Goal: Find specific page/section: Find specific page/section

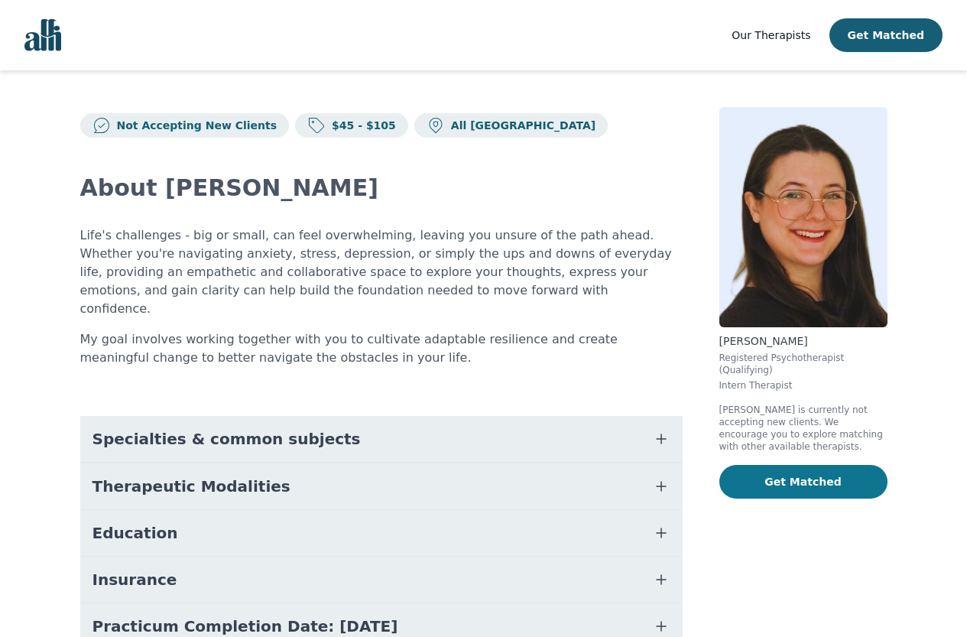
click at [829, 465] on button "Get Matched" at bounding box center [804, 482] width 168 height 34
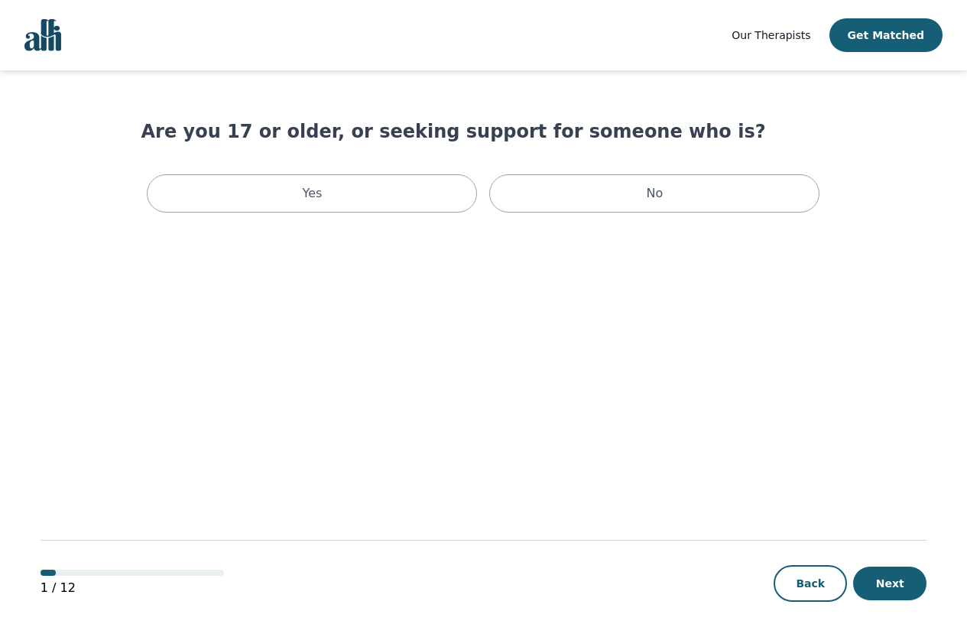
scroll to position [2, 0]
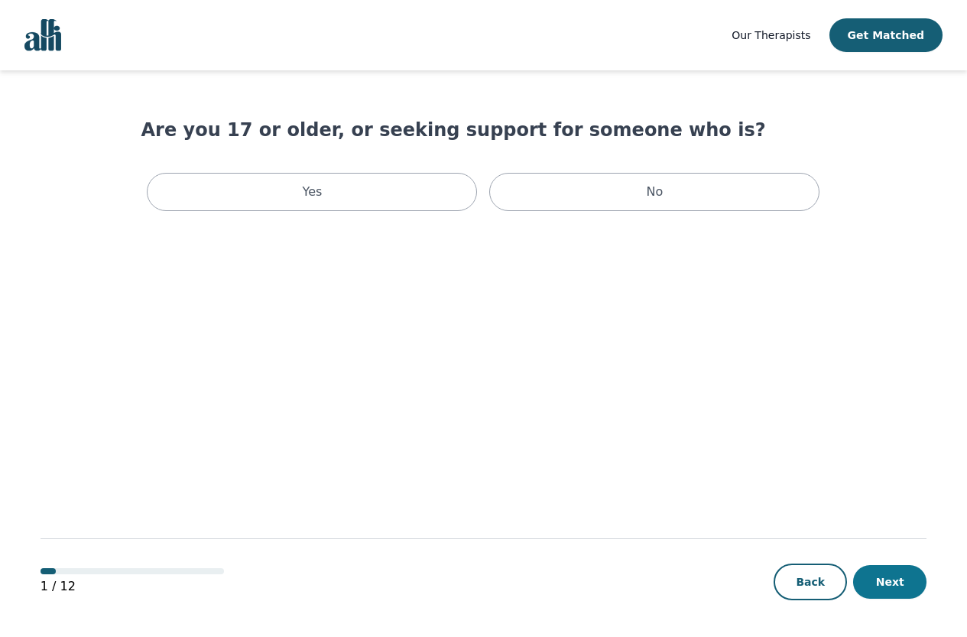
click at [880, 578] on button "Next" at bounding box center [889, 582] width 73 height 34
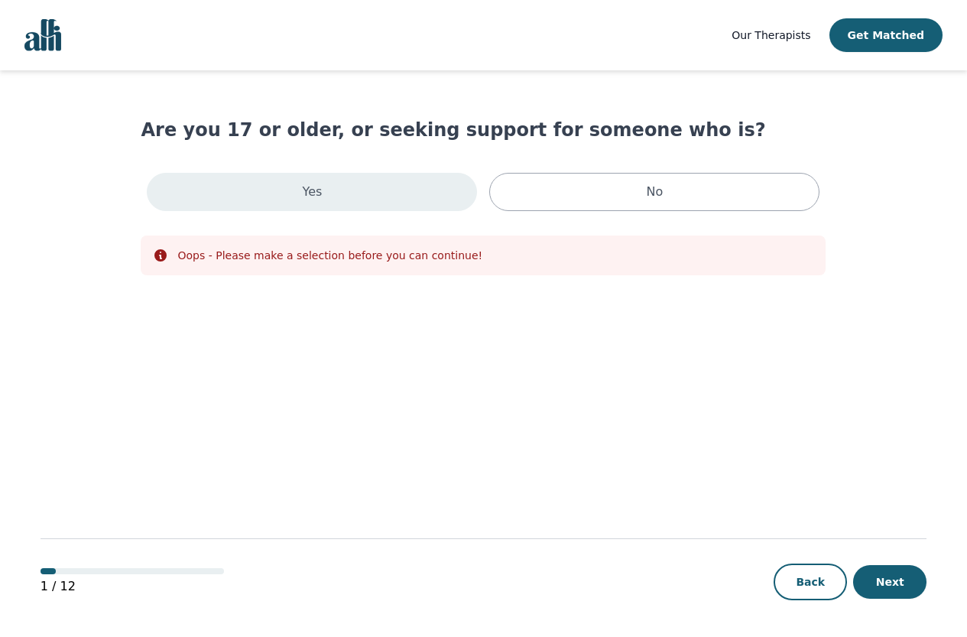
click at [331, 203] on div "Yes" at bounding box center [312, 192] width 330 height 38
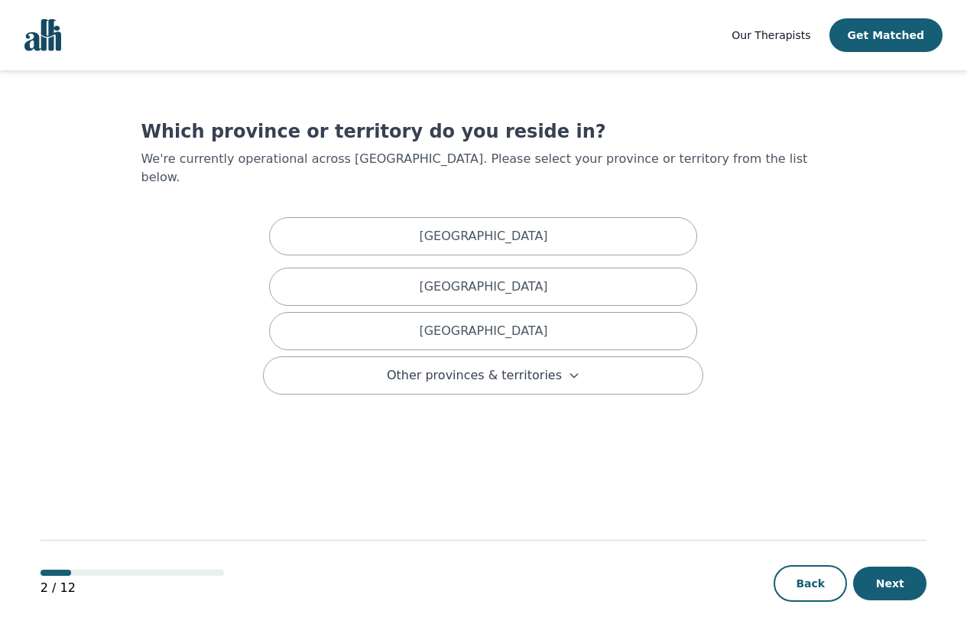
scroll to position [2, 0]
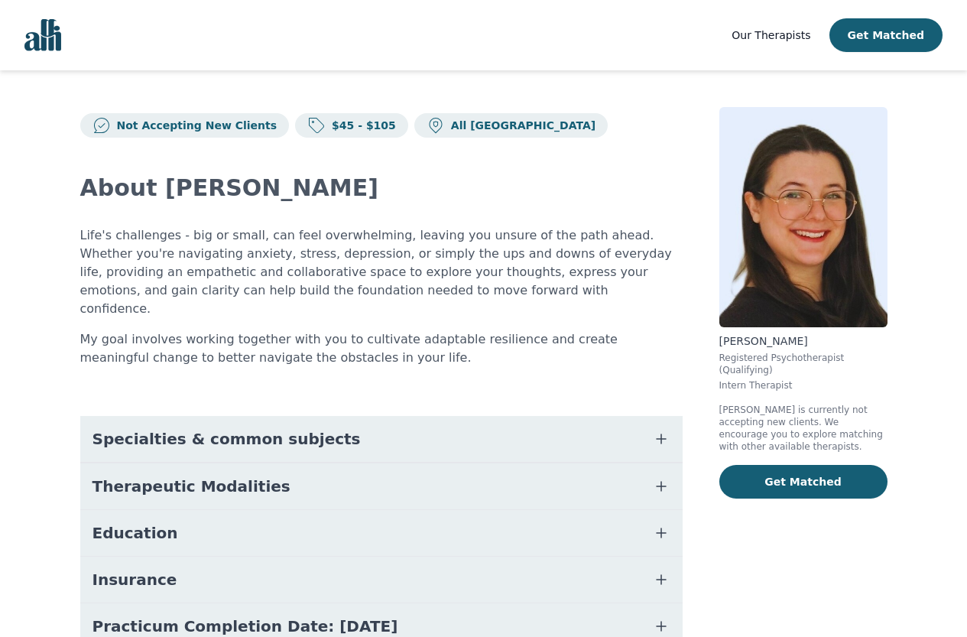
click at [811, 29] on span "Our Therapists" at bounding box center [771, 35] width 79 height 12
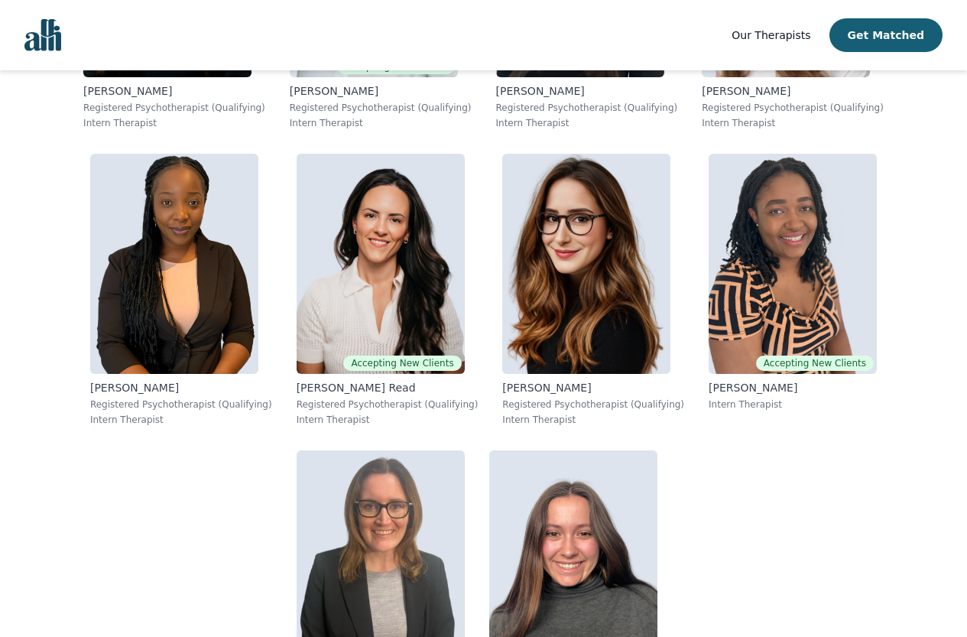
scroll to position [11688, 0]
